Goal: Task Accomplishment & Management: Use online tool/utility

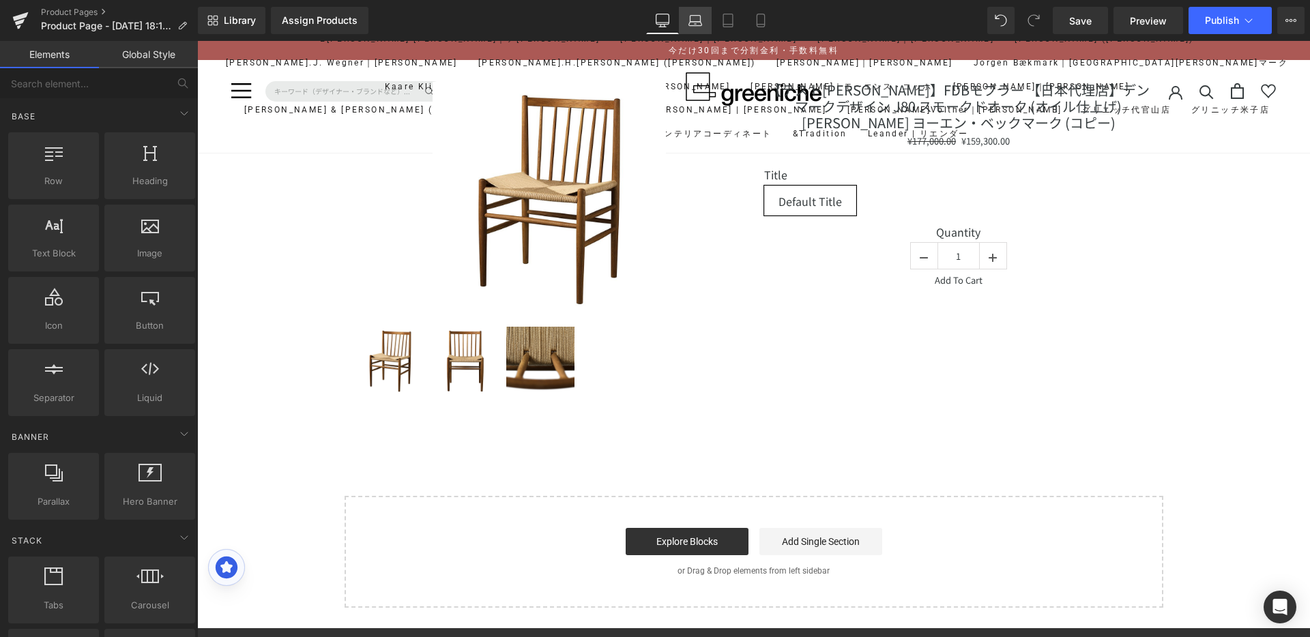
click at [696, 24] on icon at bounding box center [696, 24] width 2 height 0
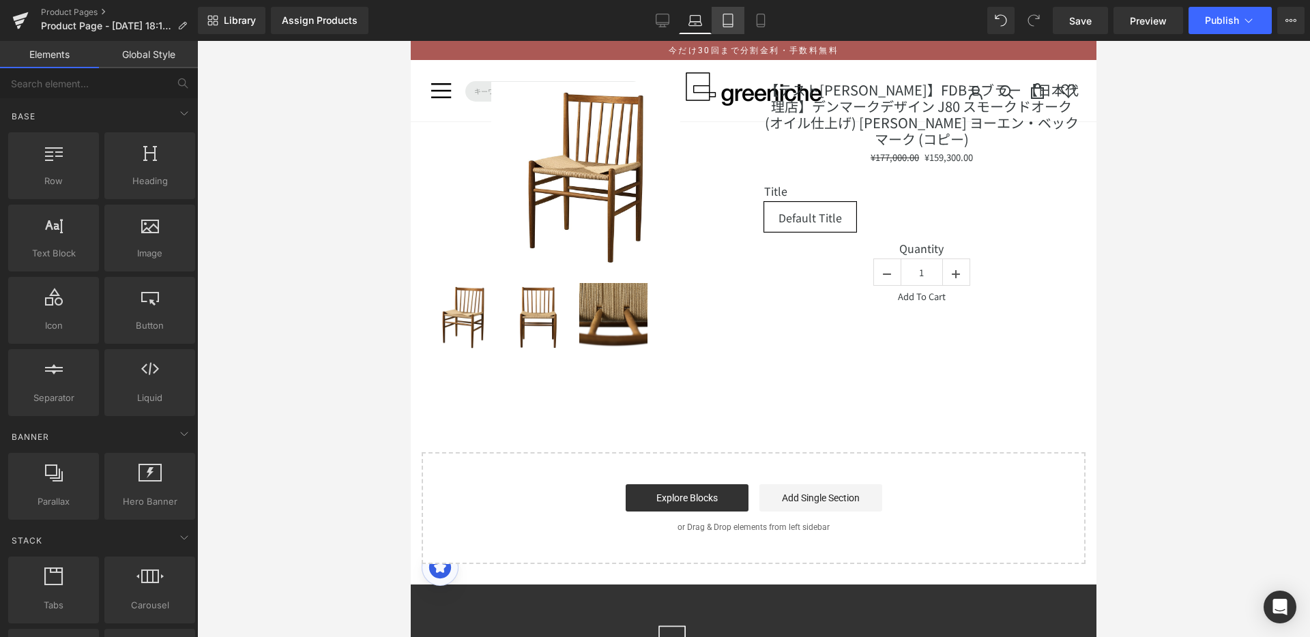
click at [743, 23] on link "Tablet" at bounding box center [728, 20] width 33 height 27
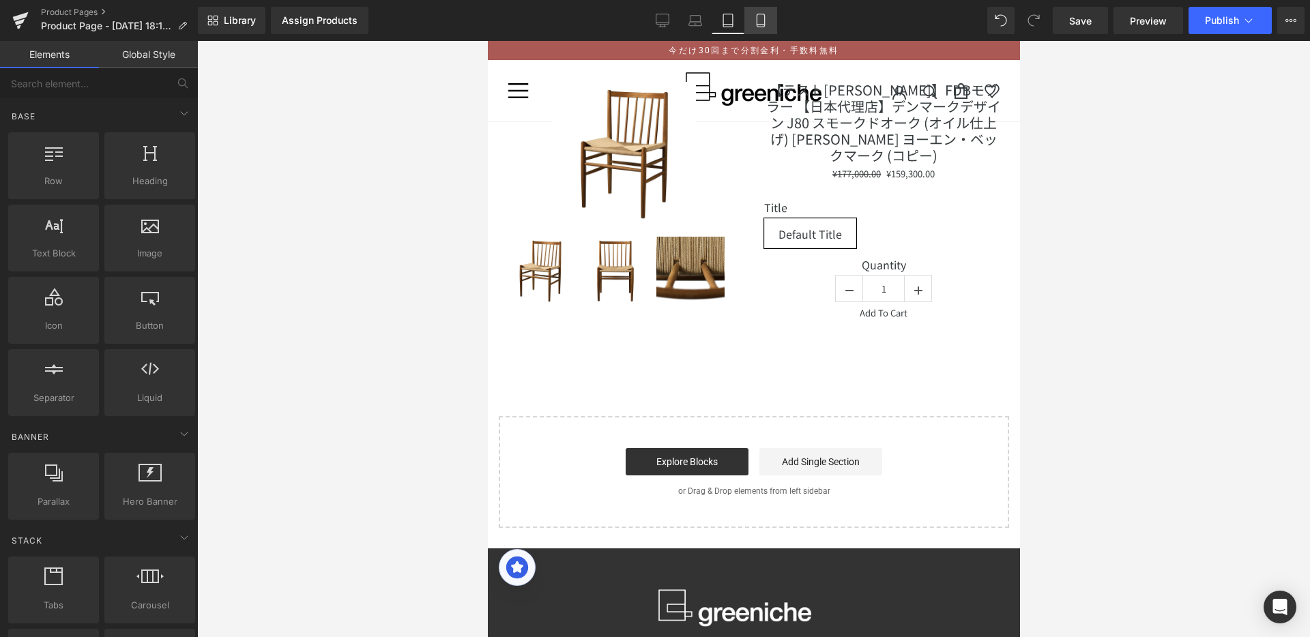
click at [762, 23] on icon at bounding box center [761, 21] width 14 height 14
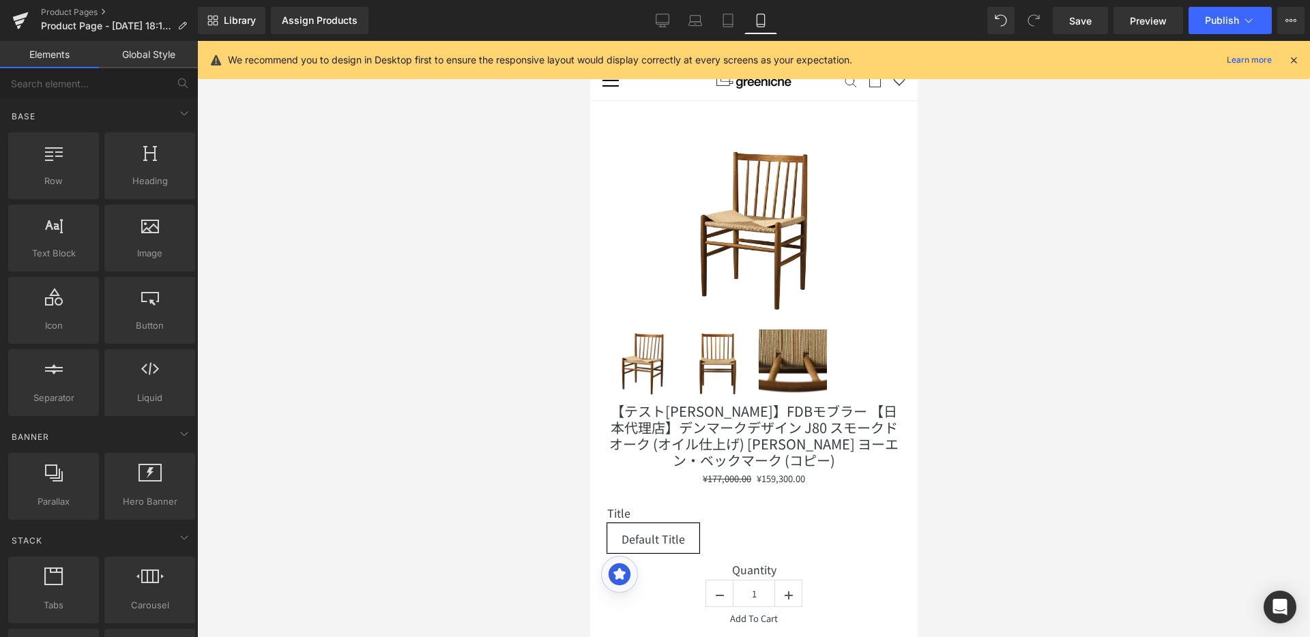
scroll to position [60, 0]
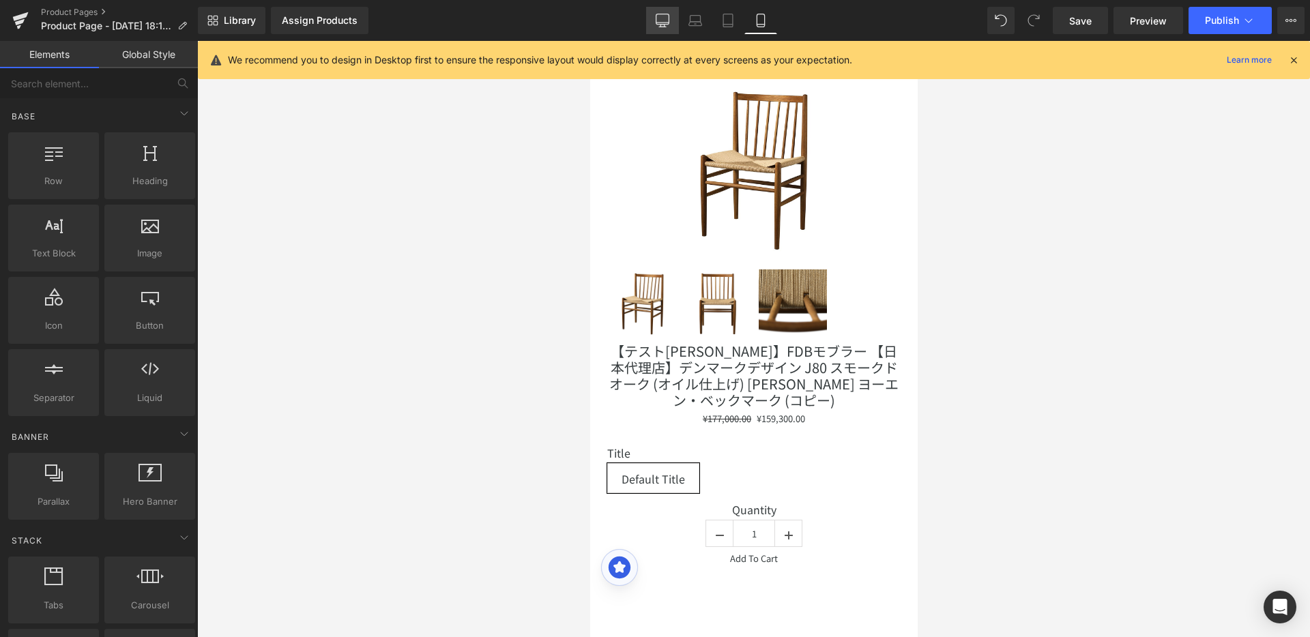
click at [668, 24] on icon at bounding box center [663, 19] width 13 height 10
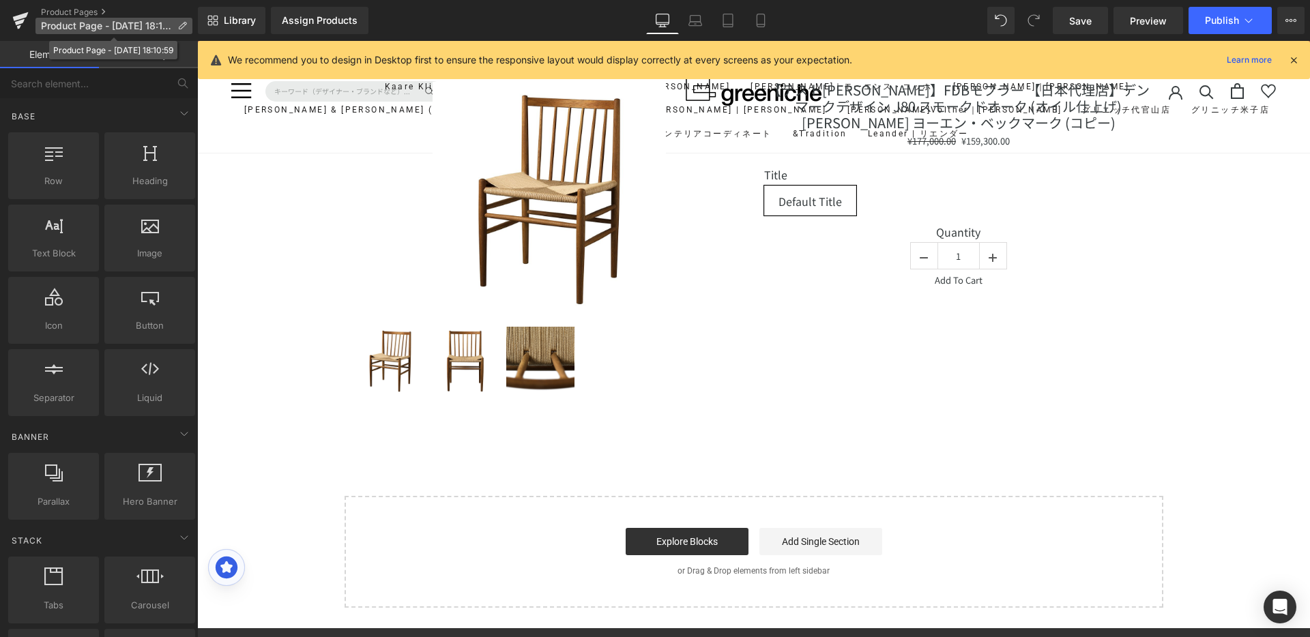
click at [89, 30] on span "Product Page - [DATE] 18:10:59" at bounding box center [106, 25] width 131 height 11
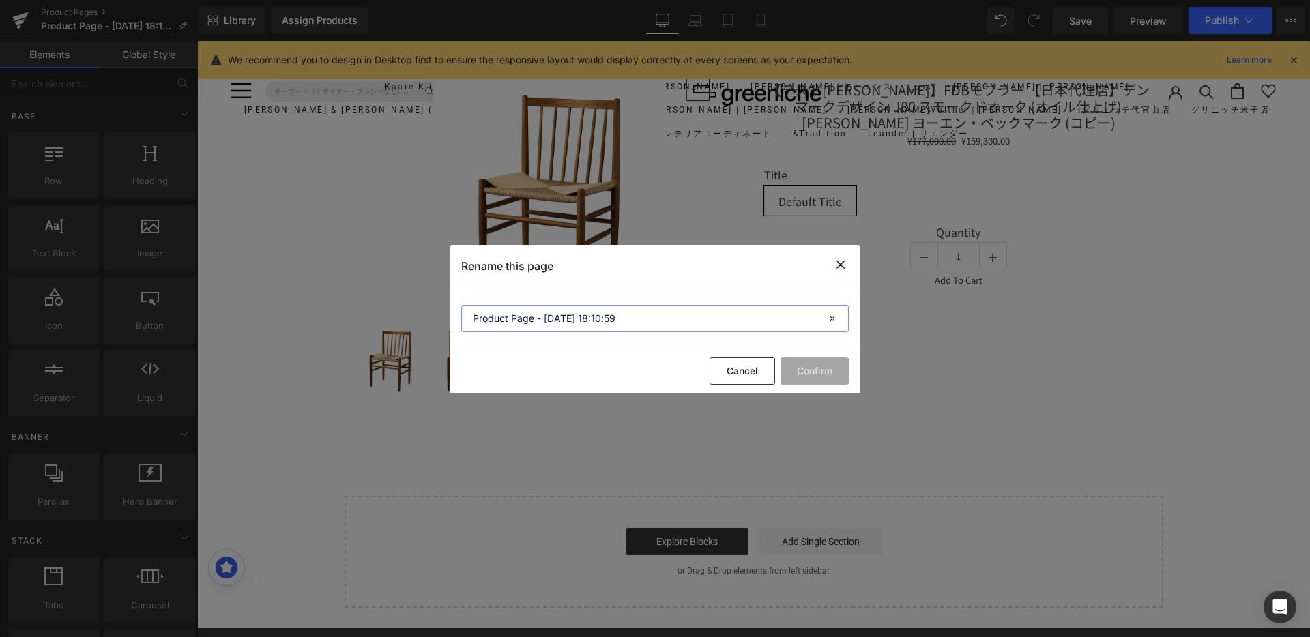
click at [636, 323] on input "Product Page - [DATE] 18:10:59" at bounding box center [655, 318] width 388 height 27
click at [835, 317] on icon at bounding box center [834, 318] width 30 height 27
click at [558, 316] on input "text" at bounding box center [655, 318] width 388 height 27
type input "テスト[PERSON_NAME]"
click at [827, 370] on button "Confirm" at bounding box center [815, 371] width 68 height 27
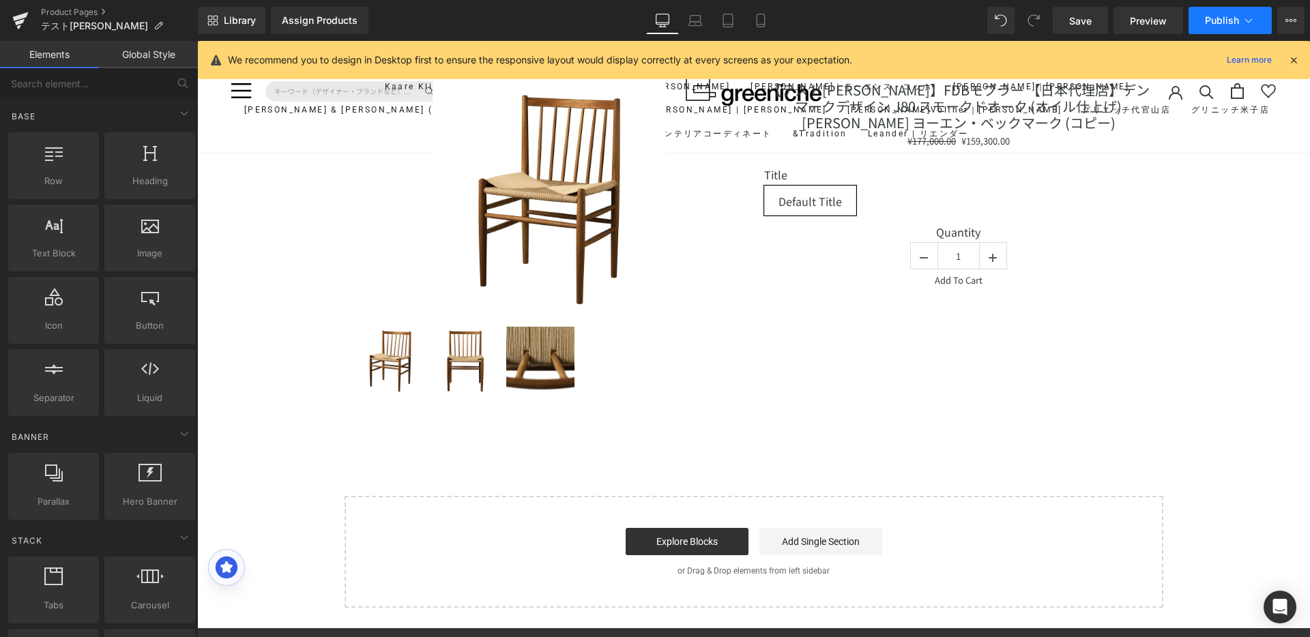
click at [1254, 16] on icon at bounding box center [1249, 21] width 14 height 14
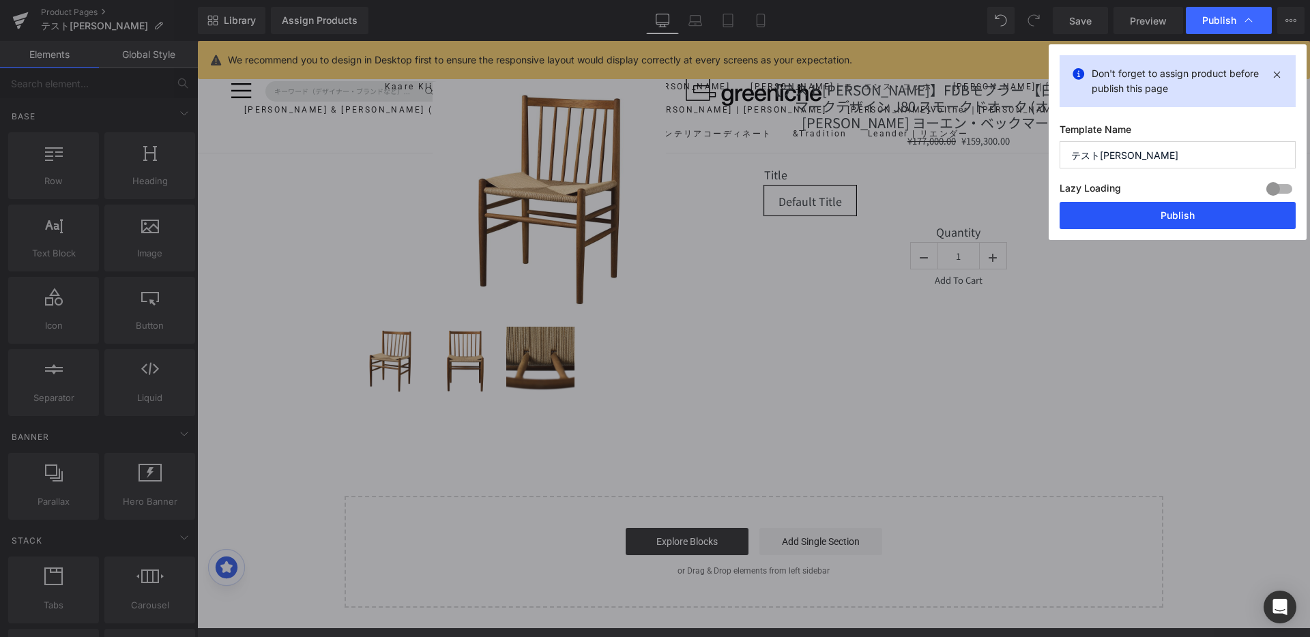
click at [1211, 213] on button "Publish" at bounding box center [1178, 215] width 236 height 27
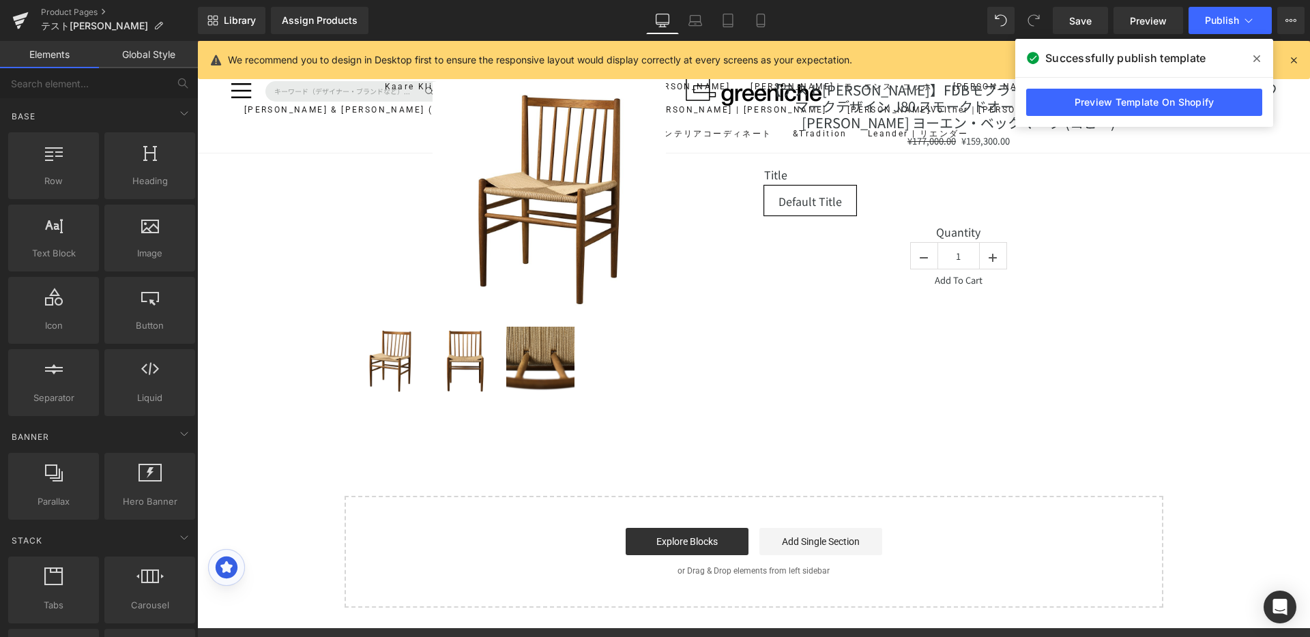
click at [1256, 59] on icon at bounding box center [1257, 58] width 7 height 7
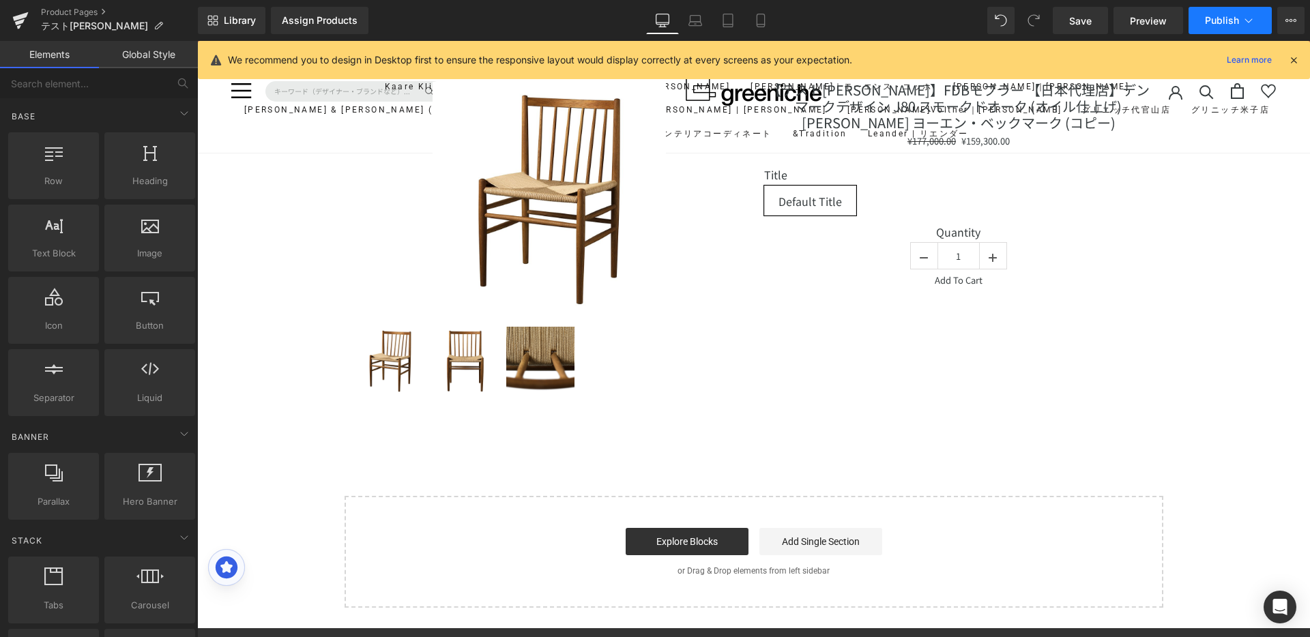
click at [1251, 20] on icon at bounding box center [1250, 20] width 8 height 4
